Goal: Information Seeking & Learning: Learn about a topic

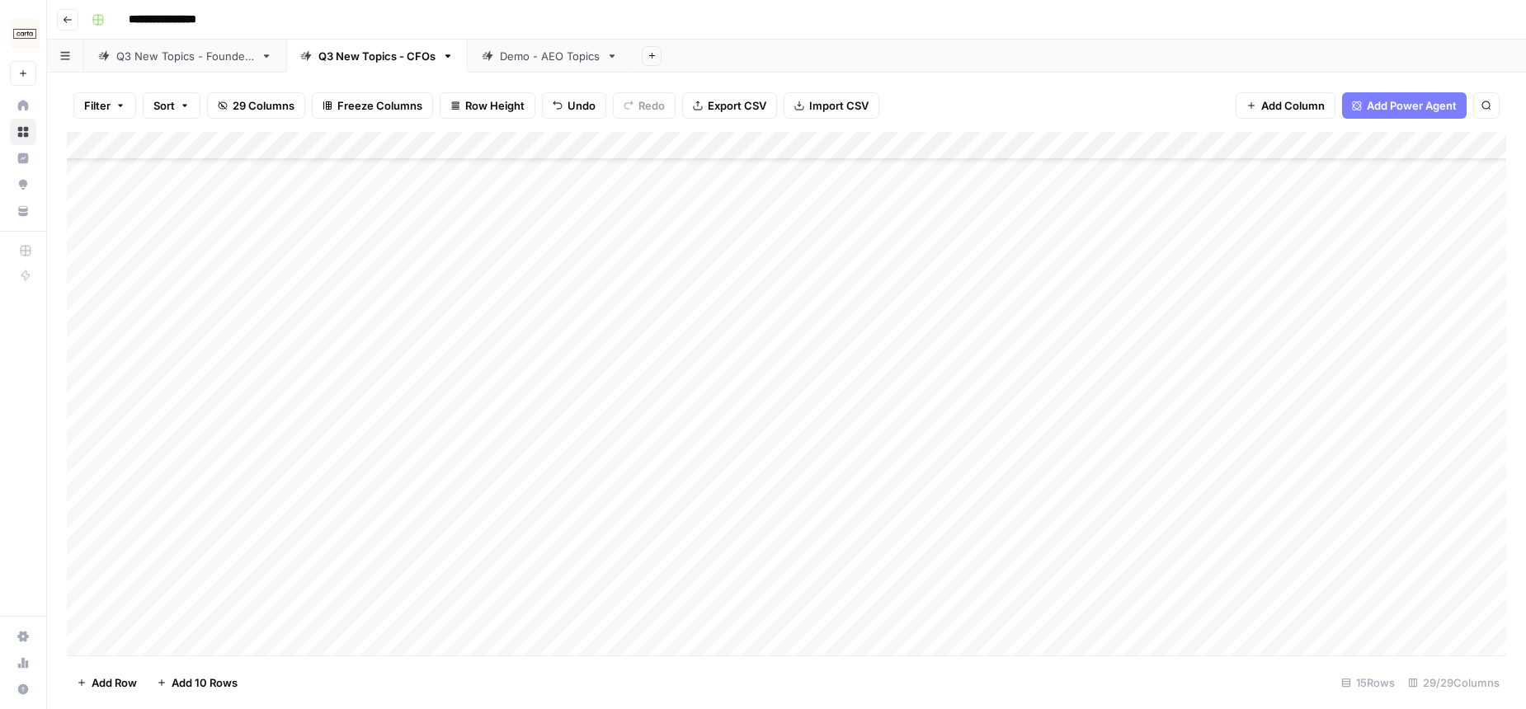
scroll to position [107, 0]
drag, startPoint x: 1032, startPoint y: 18, endPoint x: 994, endPoint y: 12, distance: 38.4
click at [994, 12] on div "**********" at bounding box center [797, 20] width 1424 height 26
click at [706, 35] on header "**********" at bounding box center [786, 20] width 1479 height 40
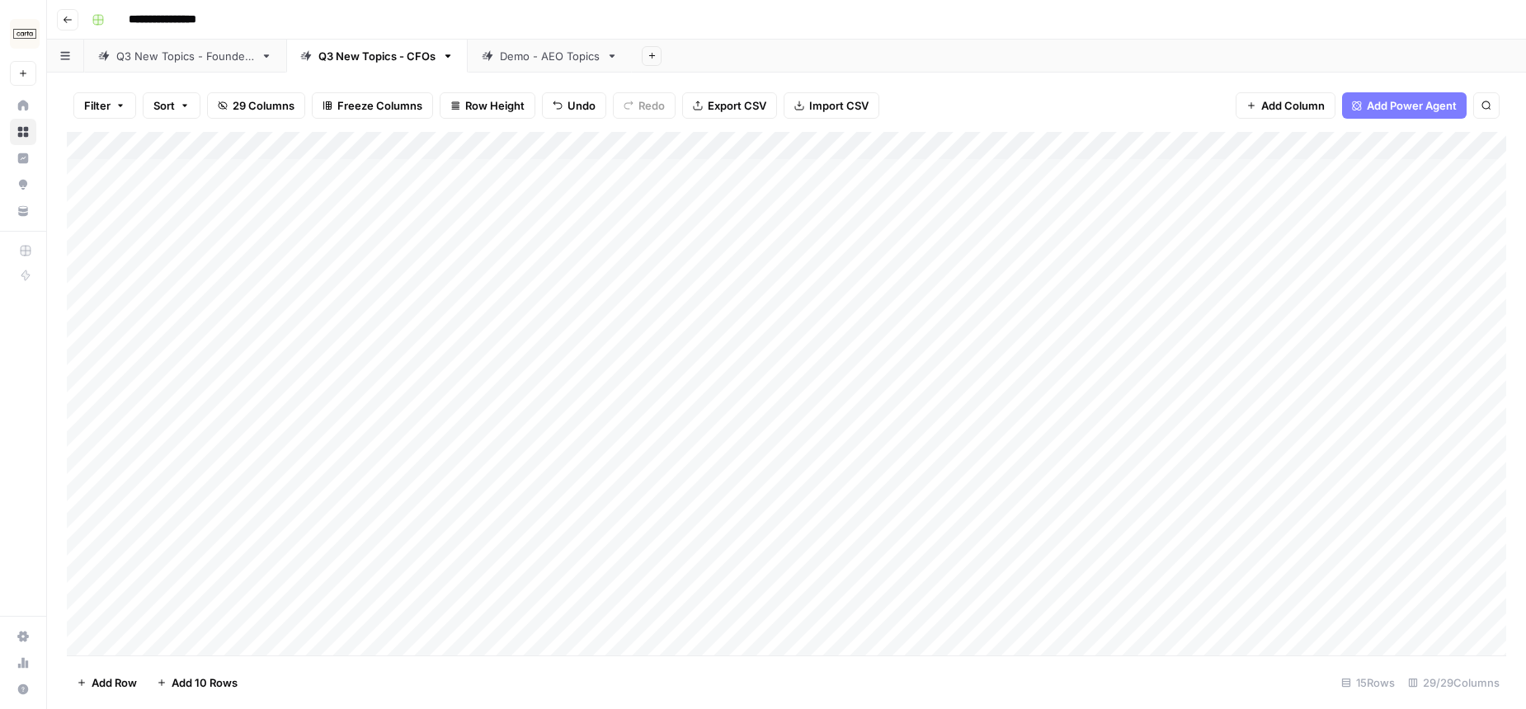
click at [188, 48] on div "Q3 New Topics - Founders" at bounding box center [185, 56] width 138 height 16
click at [70, 20] on icon "button" at bounding box center [68, 20] width 10 height 10
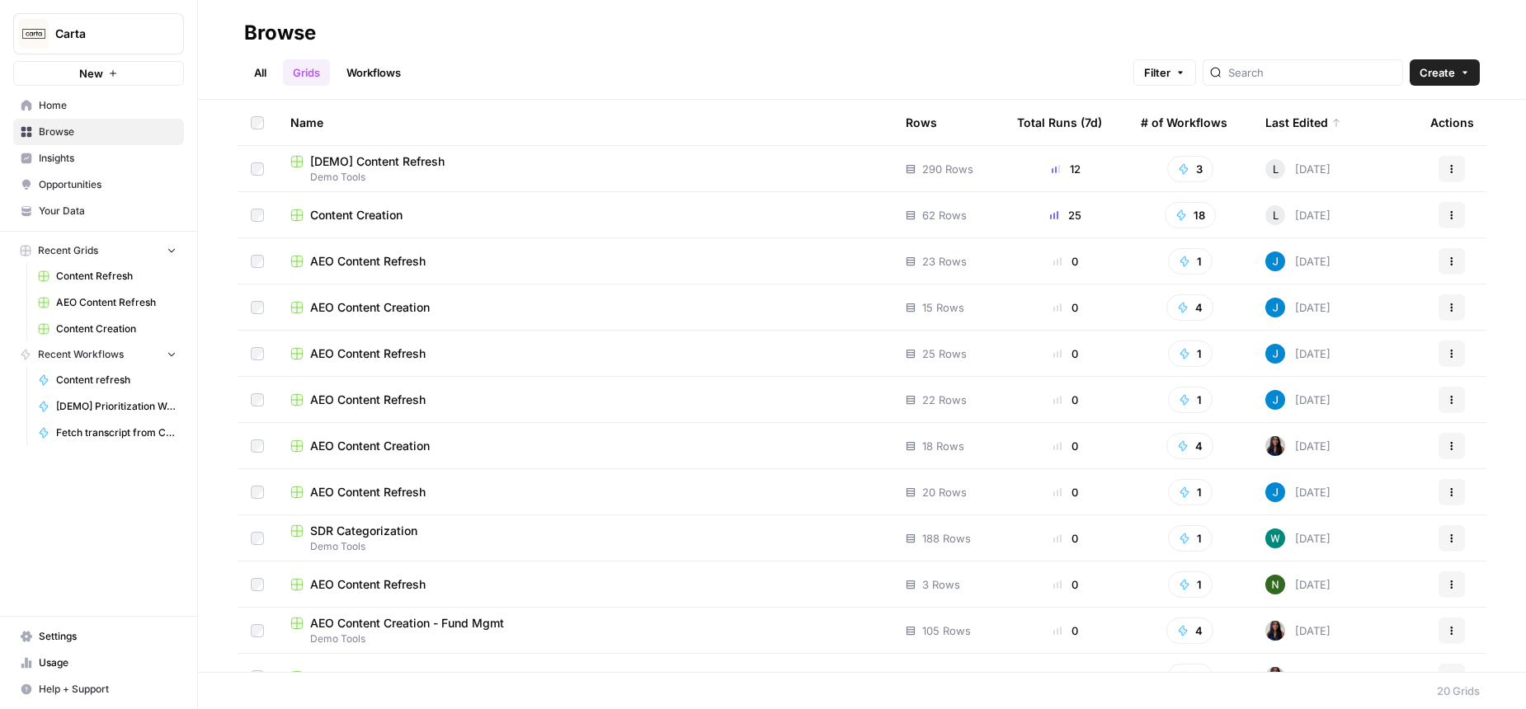
drag, startPoint x: 1009, startPoint y: 26, endPoint x: 1038, endPoint y: 14, distance: 31.1
click at [1038, 14] on header "Browse All Grids Workflows Filter Create" at bounding box center [862, 50] width 1328 height 100
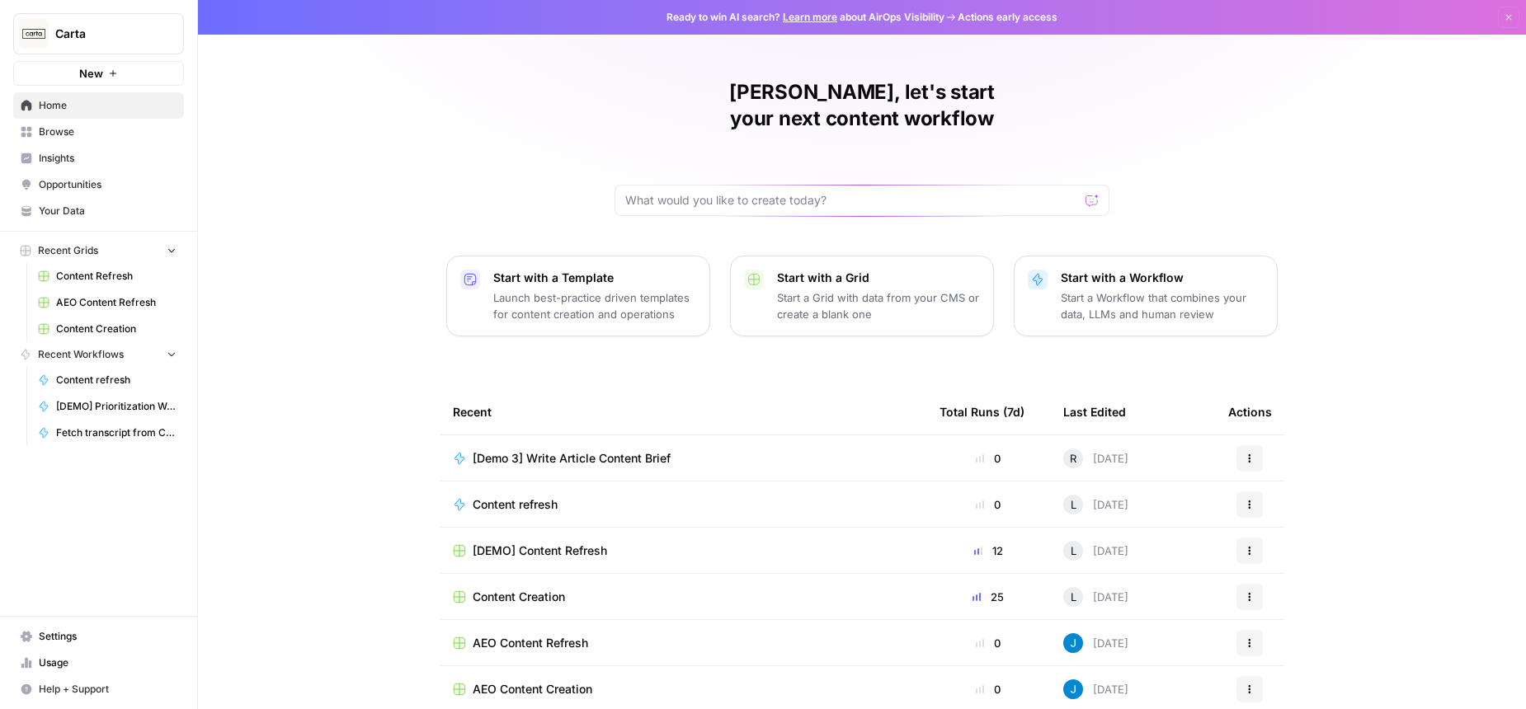
click at [82, 162] on span "Insights" at bounding box center [108, 158] width 138 height 15
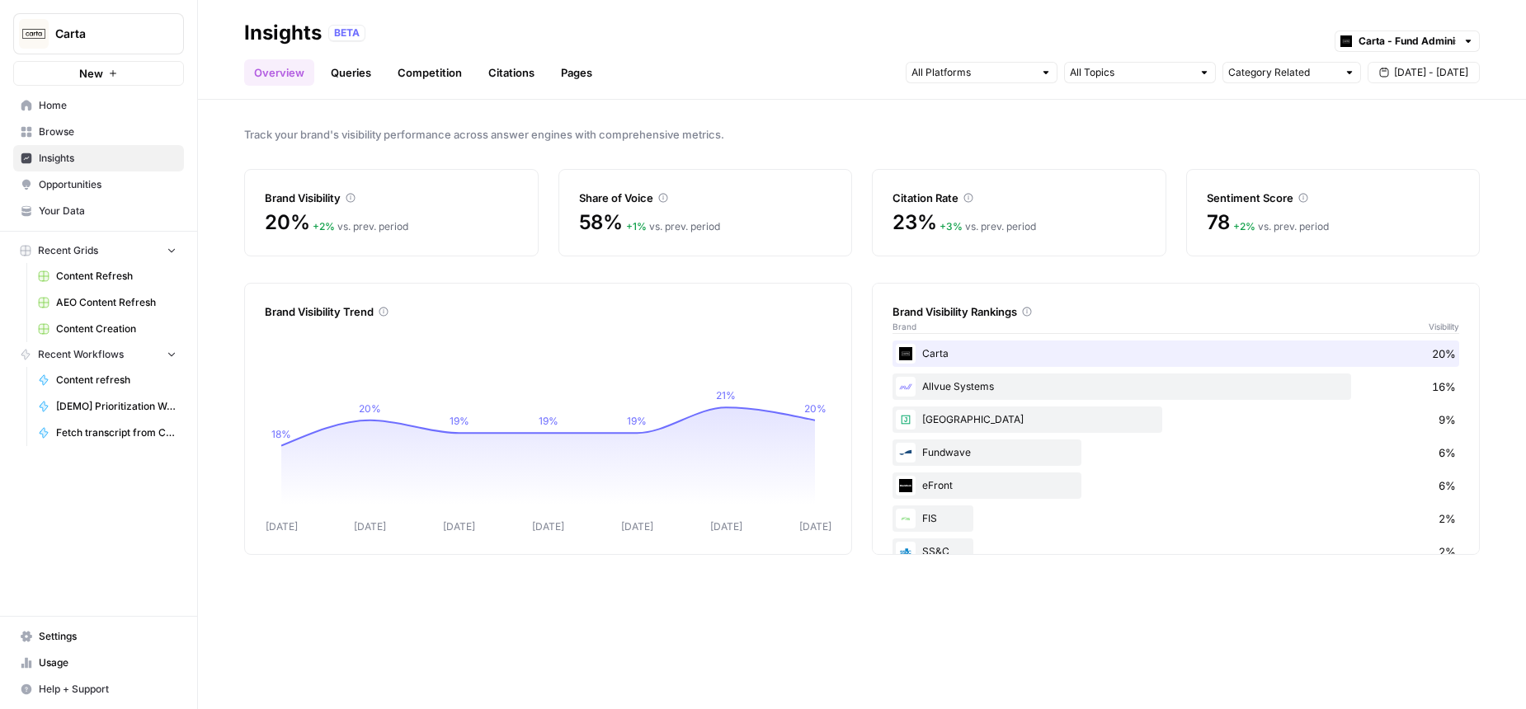
click at [955, 120] on div "Track your brand's visibility performance across answer engines with comprehens…" at bounding box center [862, 404] width 1328 height 609
click at [360, 73] on link "Queries" at bounding box center [351, 72] width 60 height 26
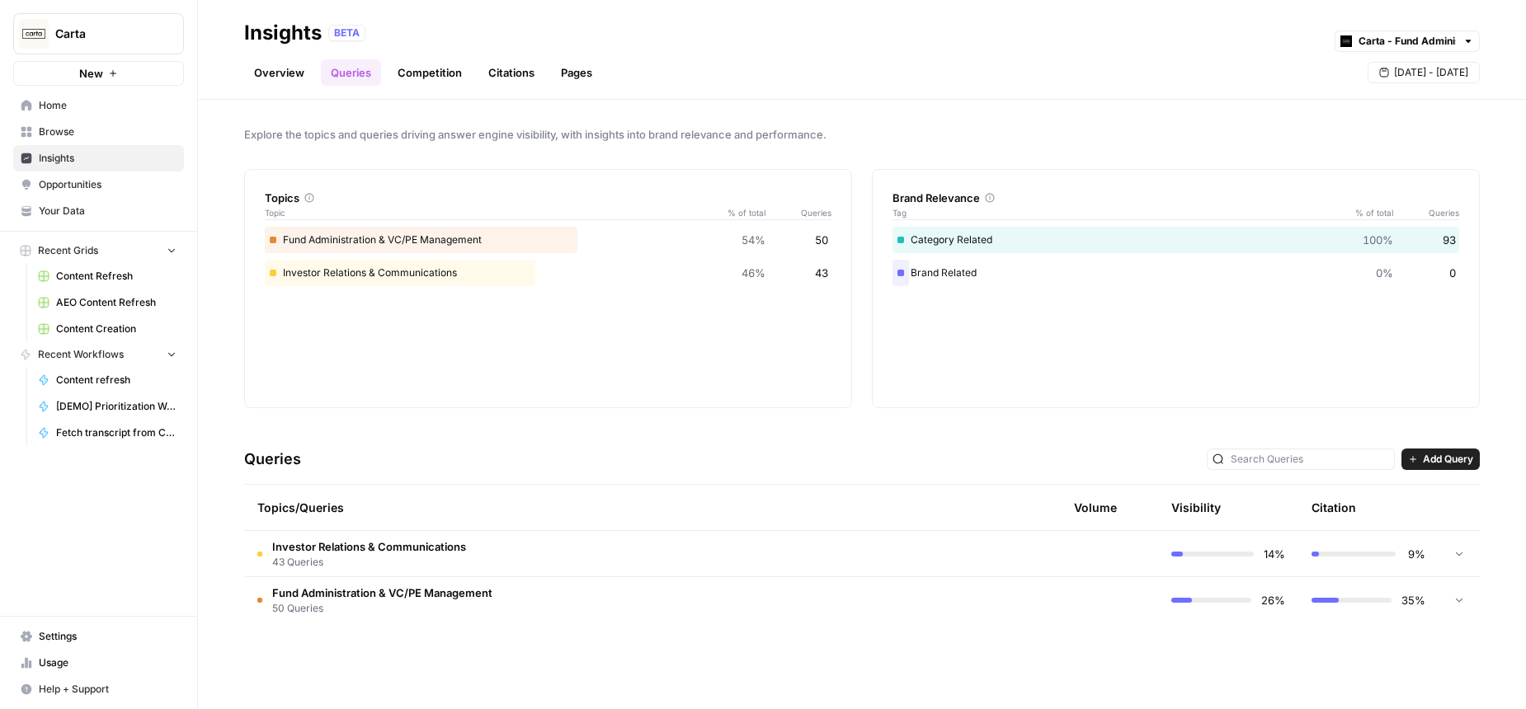
click at [557, 618] on td "Fund Administration & VC/PE Management 50 Queries" at bounding box center [569, 600] width 650 height 46
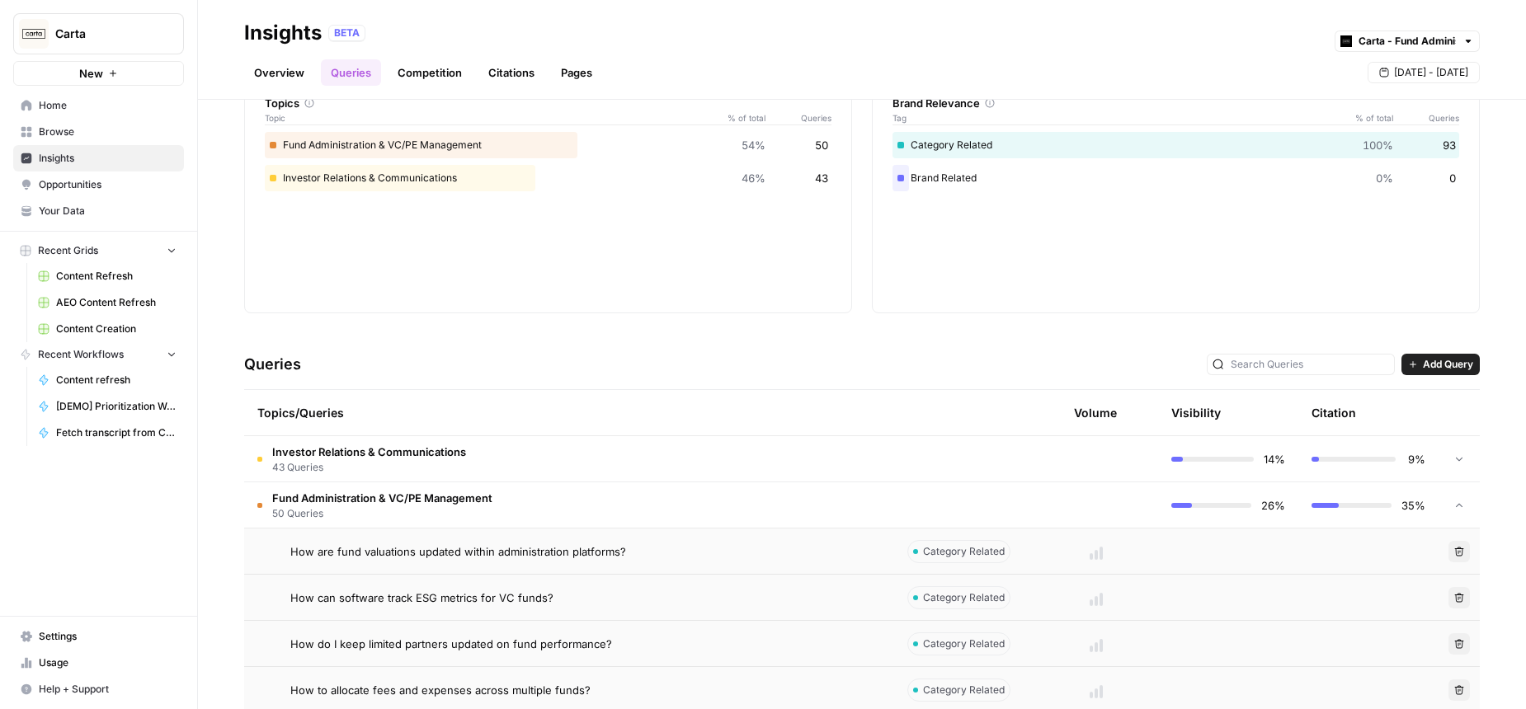
scroll to position [87, 0]
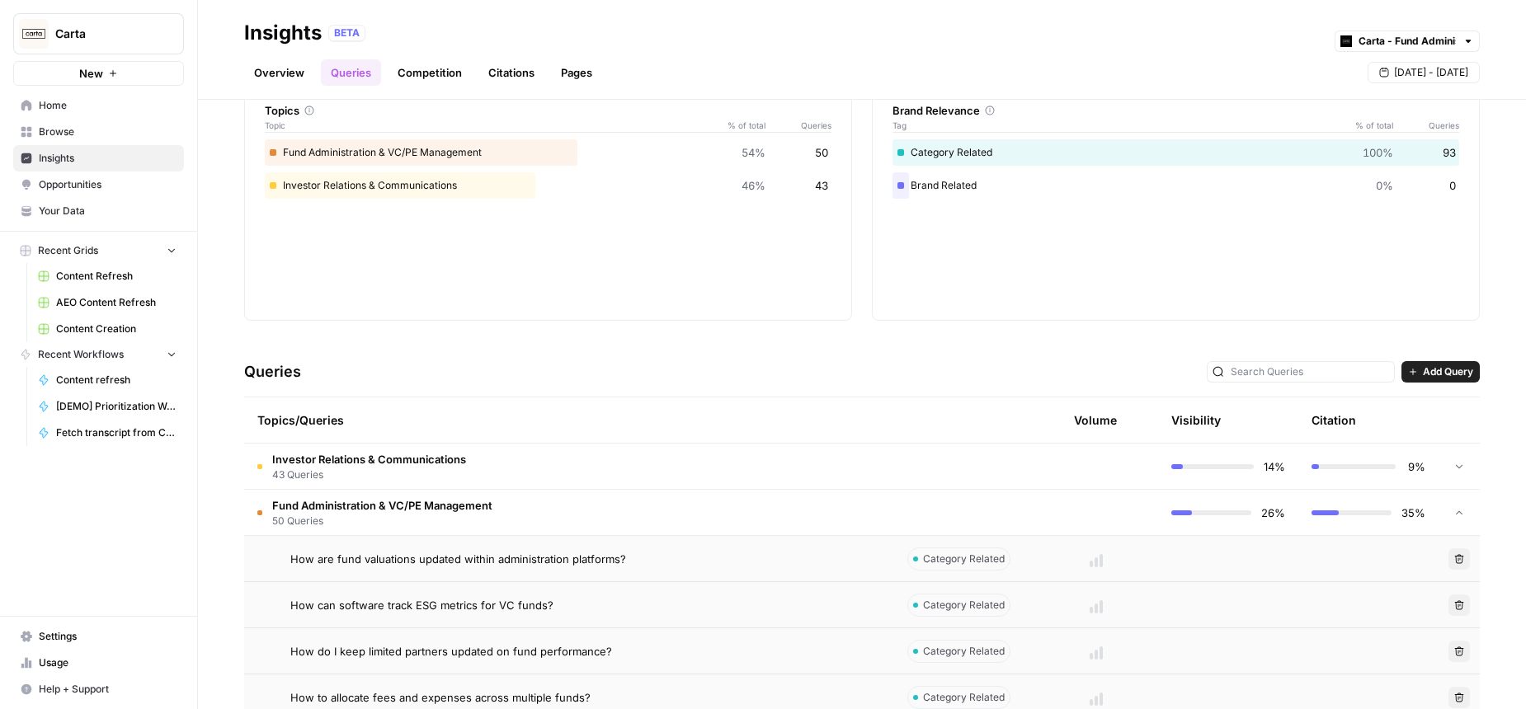
click at [427, 73] on link "Competition" at bounding box center [430, 72] width 84 height 26
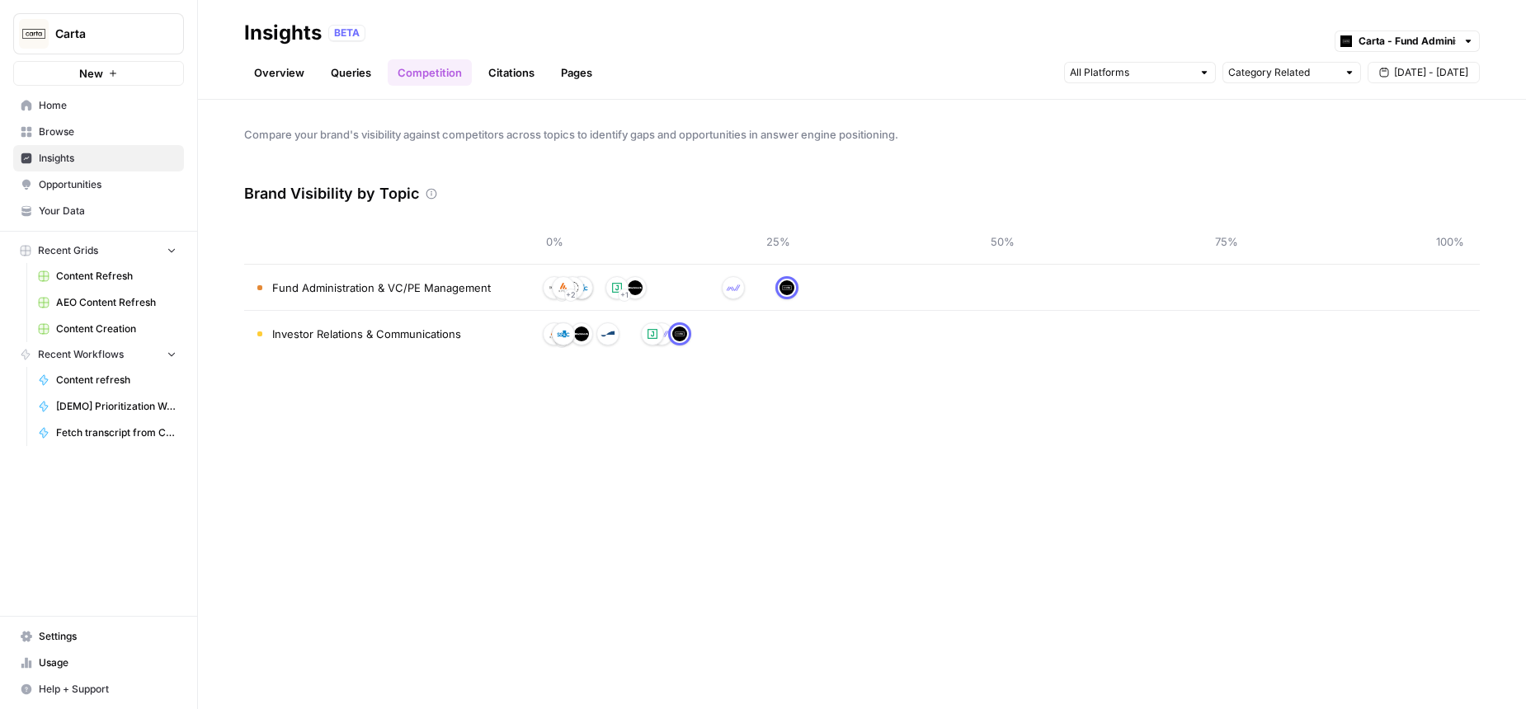
click at [326, 68] on link "Queries" at bounding box center [351, 72] width 60 height 26
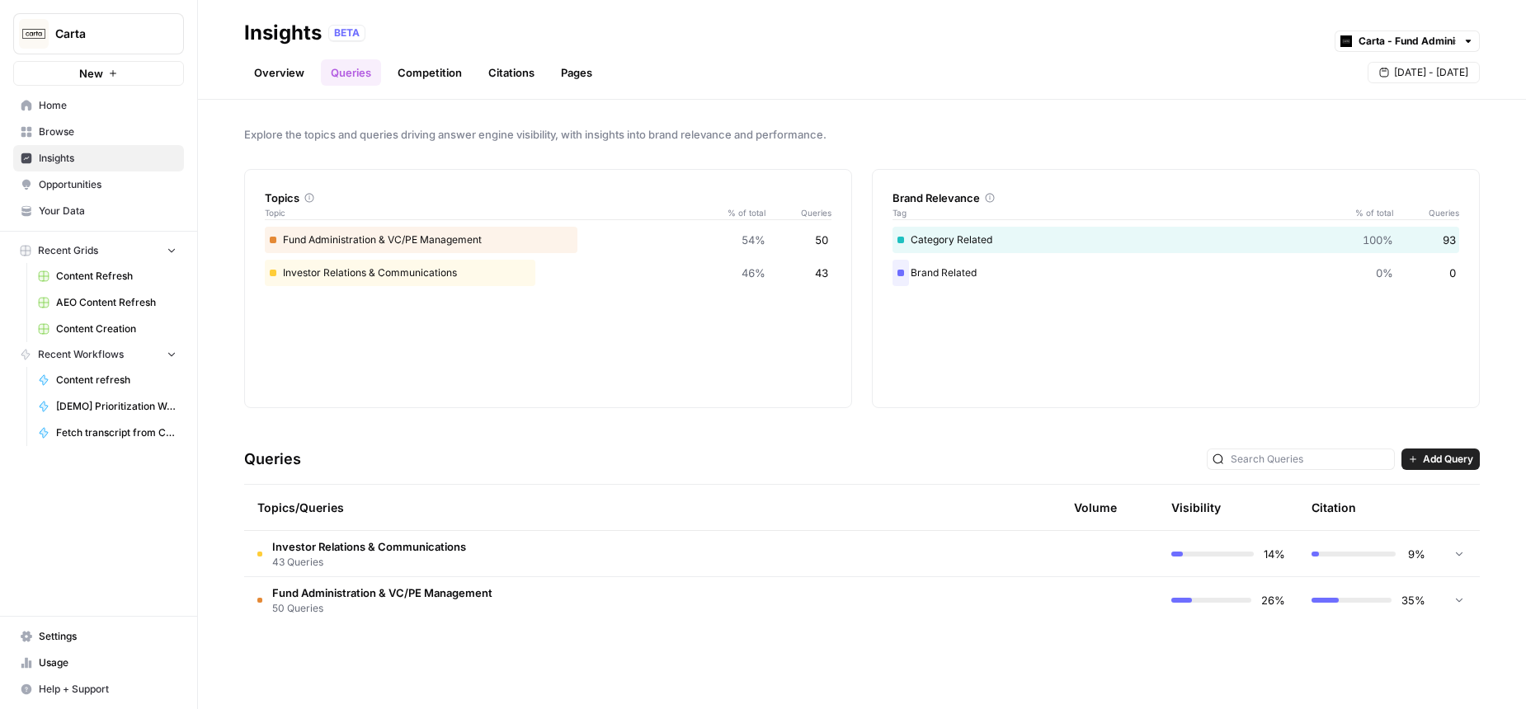
click at [863, 284] on div "Topics Topic % of total Queries Fund Administration & VC/PE Management 54% 50 I…" at bounding box center [861, 288] width 1235 height 239
